Goal: Task Accomplishment & Management: Use online tool/utility

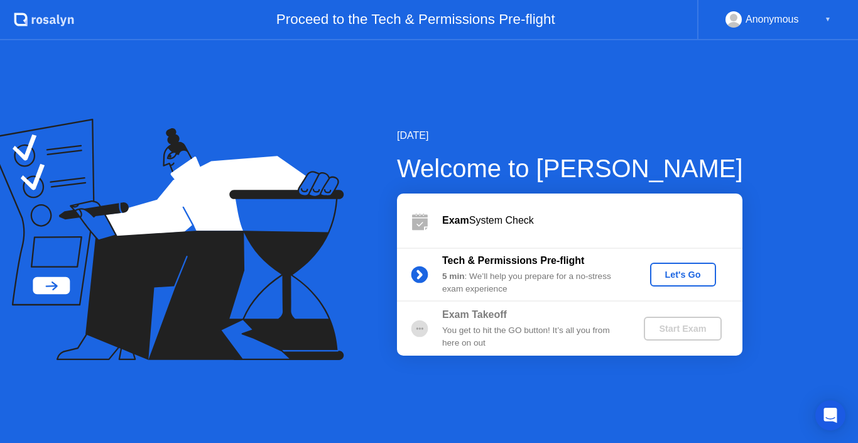
click at [825, 16] on div "▼" at bounding box center [827, 19] width 6 height 16
click at [688, 275] on div "Let's Go" at bounding box center [683, 274] width 56 height 10
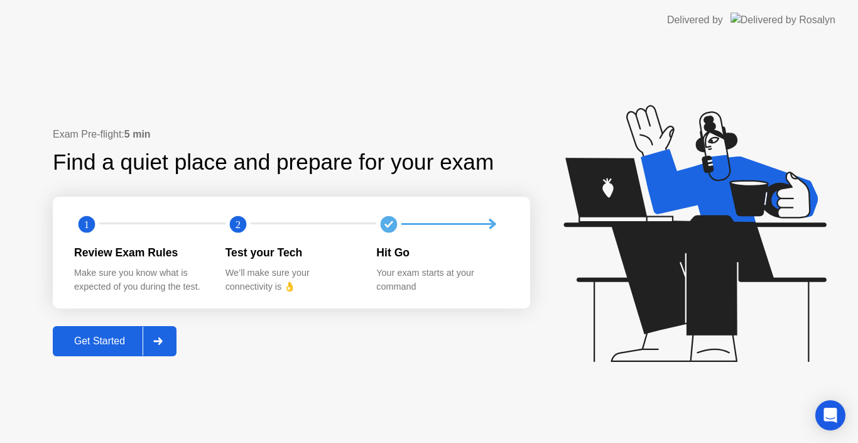
click at [109, 342] on div "Get Started" at bounding box center [100, 340] width 86 height 11
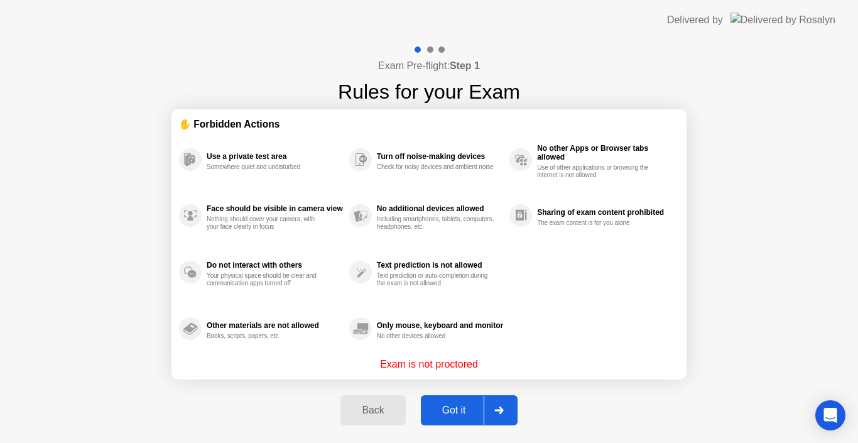
click at [464, 411] on div "Got it" at bounding box center [453, 409] width 59 height 11
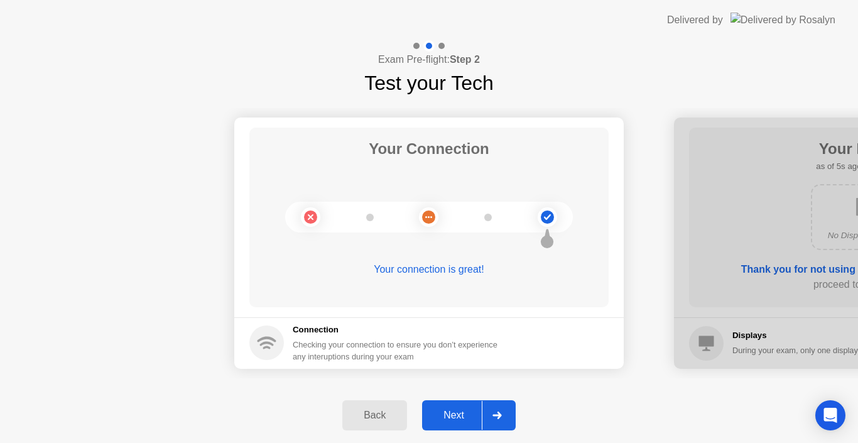
click at [458, 413] on div "Next" at bounding box center [454, 414] width 56 height 11
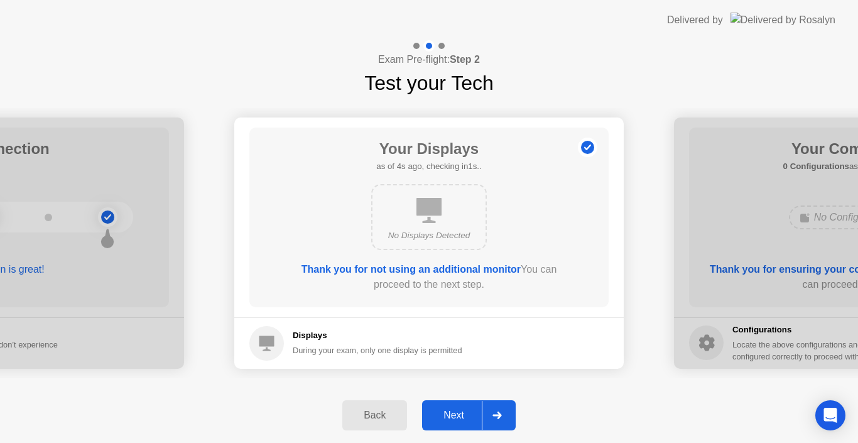
click at [458, 413] on div "Next" at bounding box center [454, 414] width 56 height 11
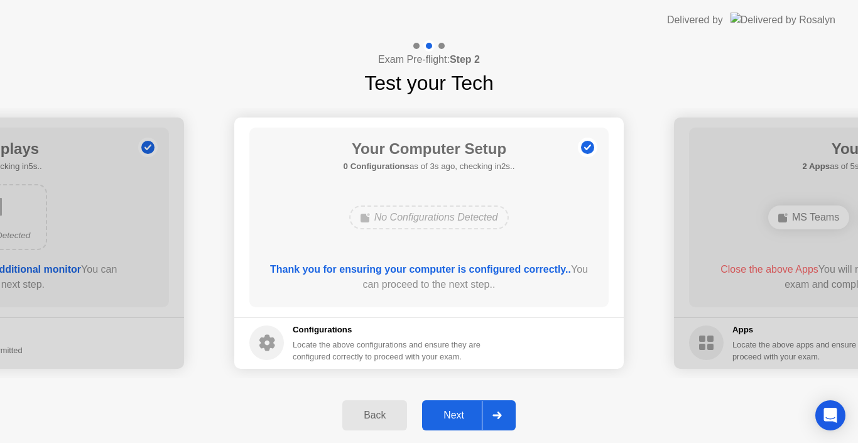
click at [458, 413] on div "Next" at bounding box center [454, 414] width 56 height 11
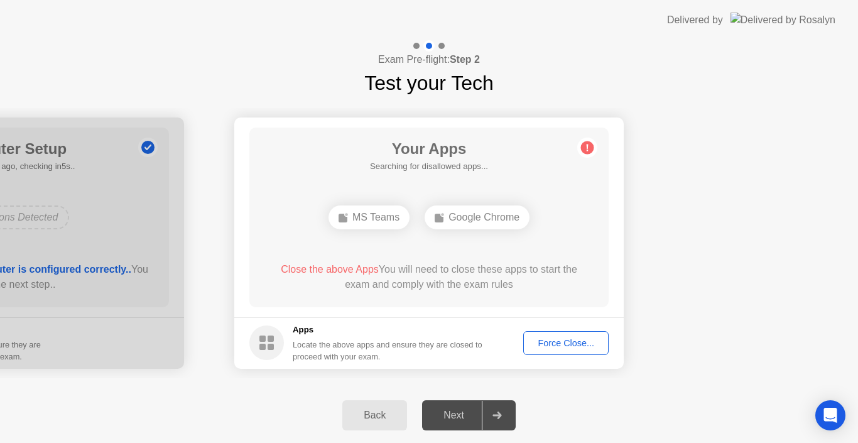
click at [571, 343] on div "Force Close..." at bounding box center [565, 343] width 77 height 10
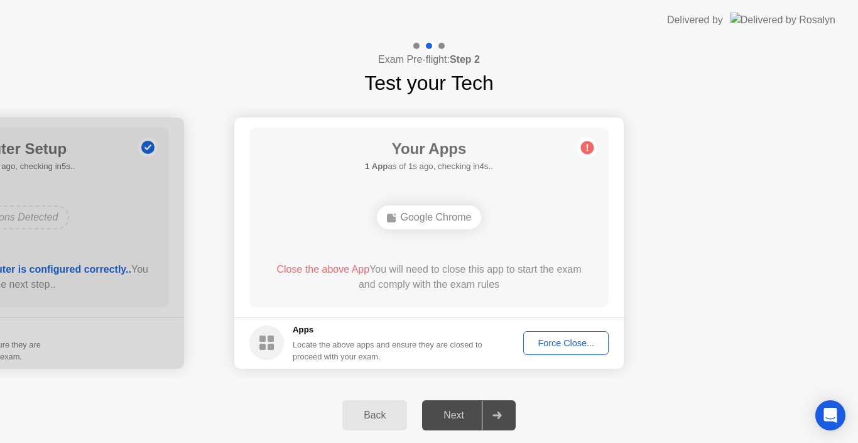
click at [570, 342] on div "Force Close..." at bounding box center [565, 343] width 77 height 10
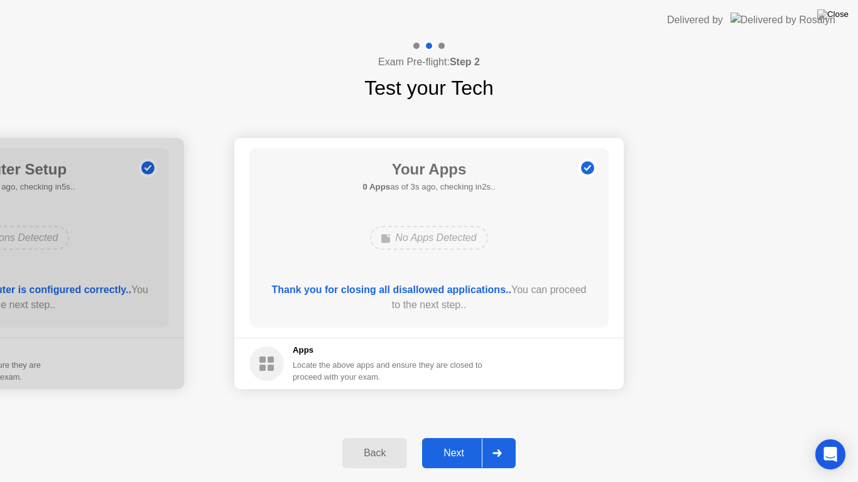
click at [455, 442] on div "Next" at bounding box center [454, 453] width 56 height 11
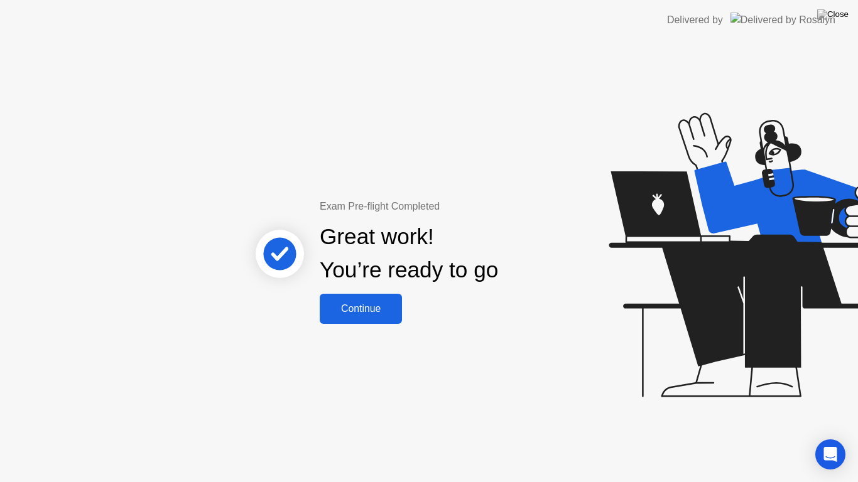
click at [373, 307] on div "Continue" at bounding box center [360, 308] width 75 height 11
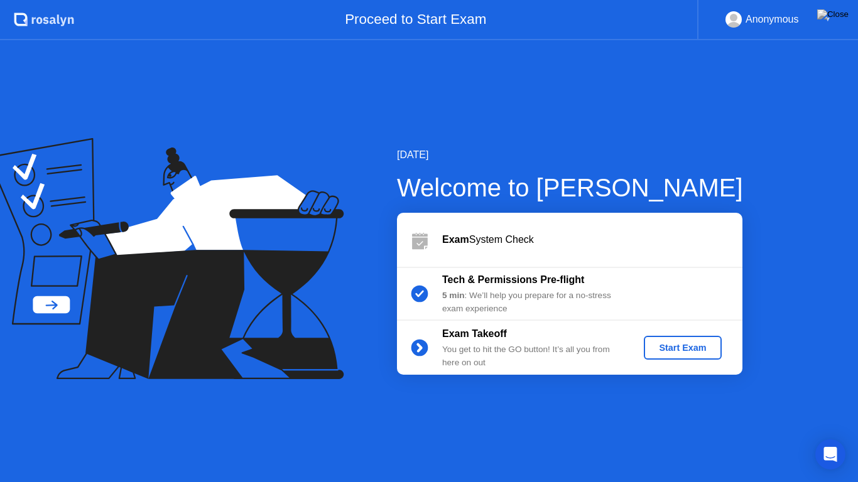
click at [691, 351] on div "Start Exam" at bounding box center [682, 348] width 67 height 10
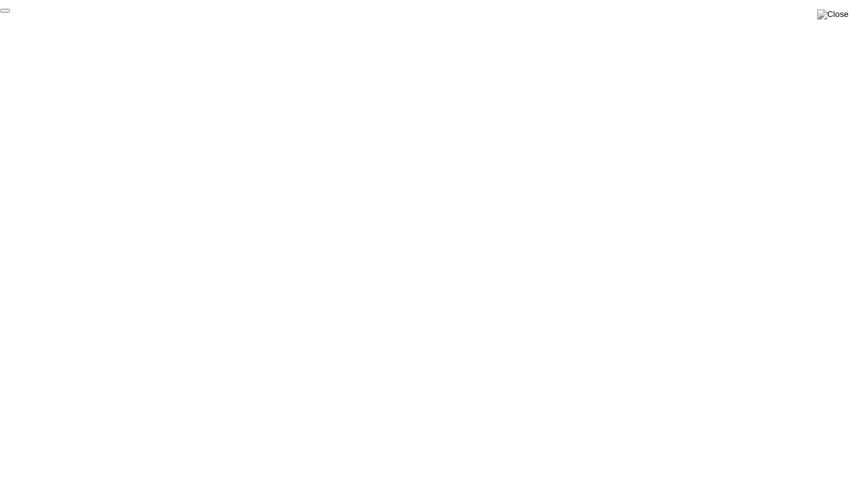
click div "End Proctoring Session"
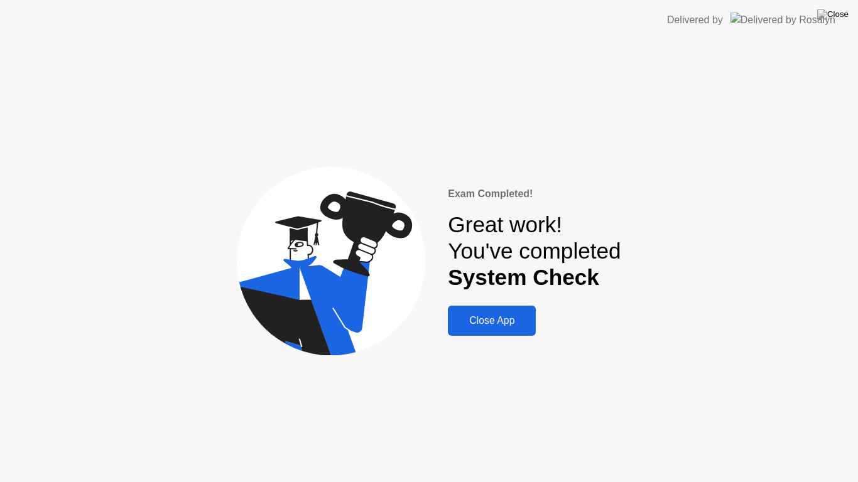
click at [487, 321] on div "Close App" at bounding box center [491, 320] width 80 height 11
